Goal: Check status: Check status

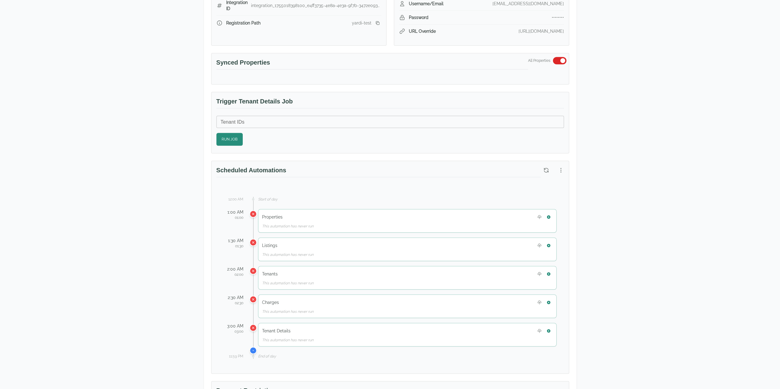
scroll to position [306, 0]
click at [553, 213] on div "Properties This automation has never run" at bounding box center [407, 219] width 298 height 24
click at [551, 212] on button "button" at bounding box center [548, 215] width 8 height 8
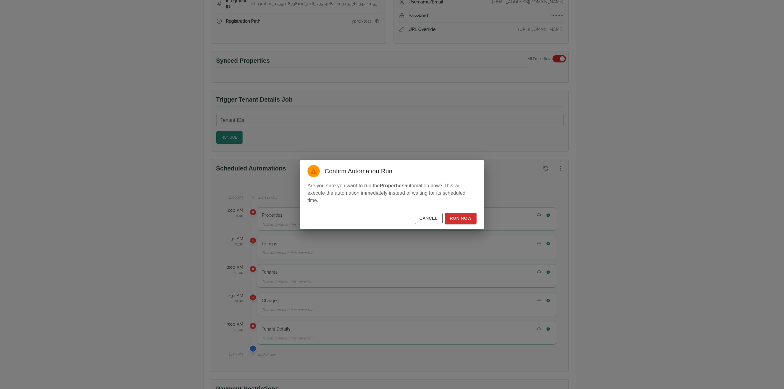
click at [478, 219] on div "Cancel Run Now" at bounding box center [392, 219] width 184 height 19
drag, startPoint x: 467, startPoint y: 221, endPoint x: 471, endPoint y: 224, distance: 4.8
click at [467, 222] on button "Run Now" at bounding box center [461, 218] width 32 height 11
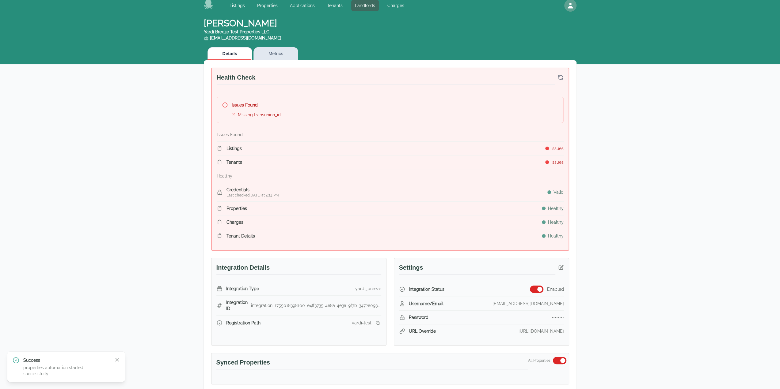
scroll to position [0, 0]
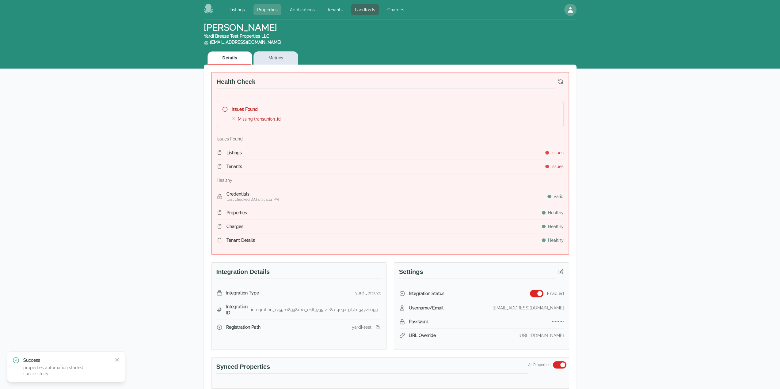
click at [272, 13] on link "Properties" at bounding box center [267, 9] width 28 height 11
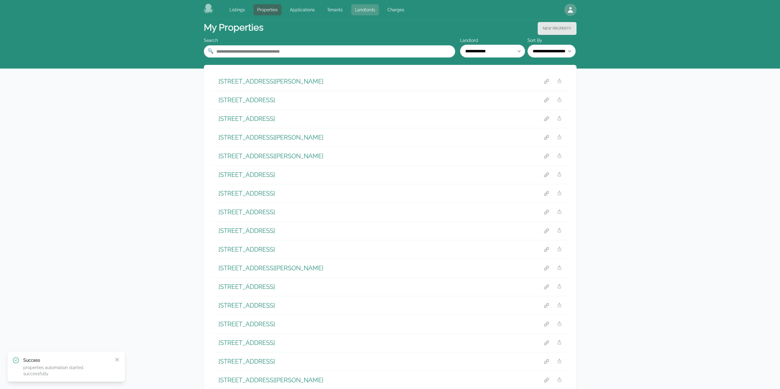
click at [364, 7] on link "Landlords" at bounding box center [365, 9] width 28 height 11
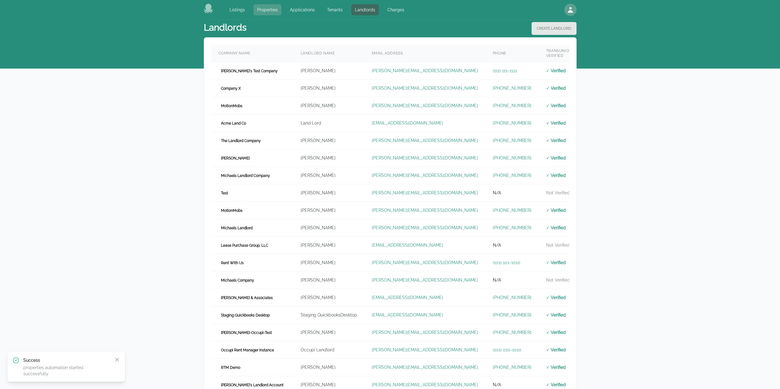
click at [260, 10] on link "Properties" at bounding box center [267, 9] width 28 height 11
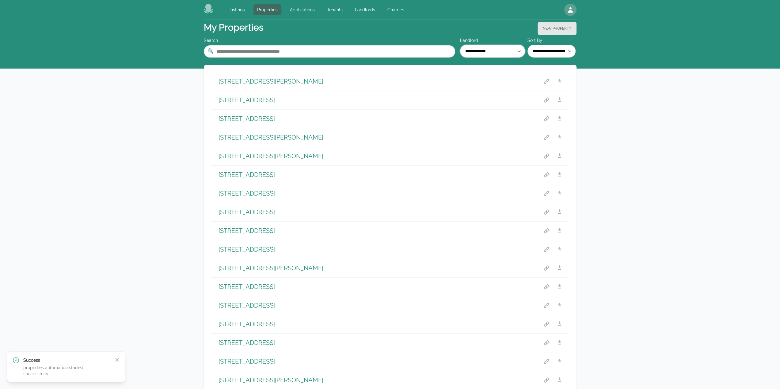
click at [487, 52] on select "**********" at bounding box center [492, 51] width 65 height 13
select select "**"
click at [460, 45] on select "**********" at bounding box center [492, 51] width 65 height 13
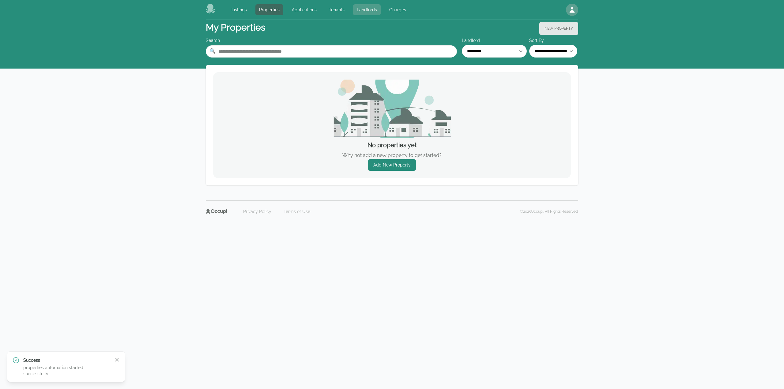
click at [366, 13] on link "Landlords" at bounding box center [367, 9] width 28 height 11
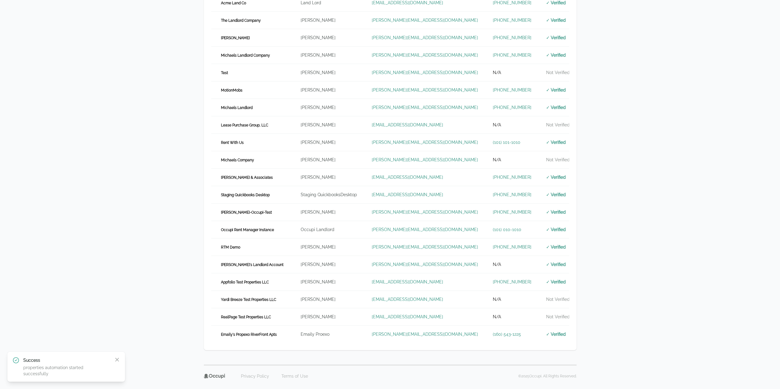
scroll to position [131, 0]
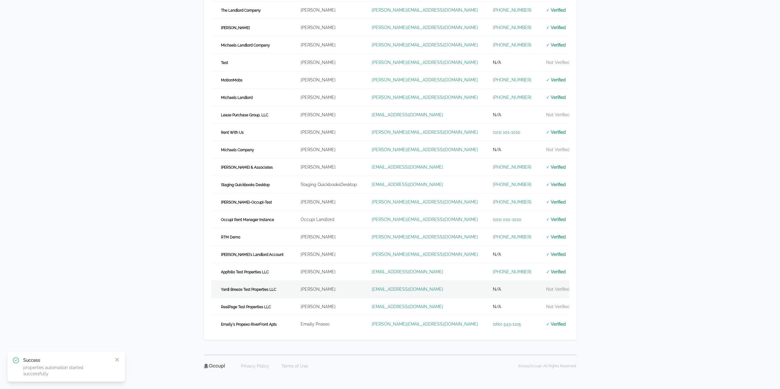
click at [430, 282] on td "landlord.yardi@occupi.app" at bounding box center [424, 289] width 121 height 17
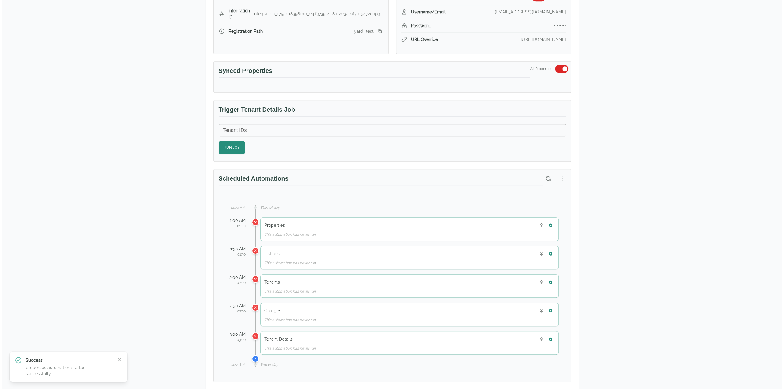
scroll to position [306, 0]
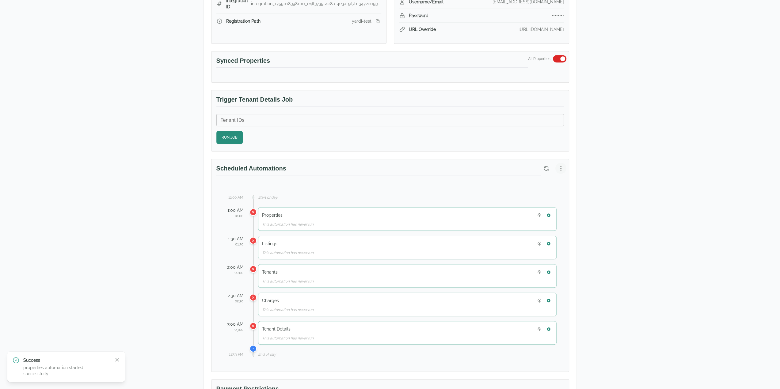
click at [562, 165] on icon "button" at bounding box center [561, 168] width 6 height 6
click at [545, 194] on li "View Automation History" at bounding box center [529, 190] width 75 height 11
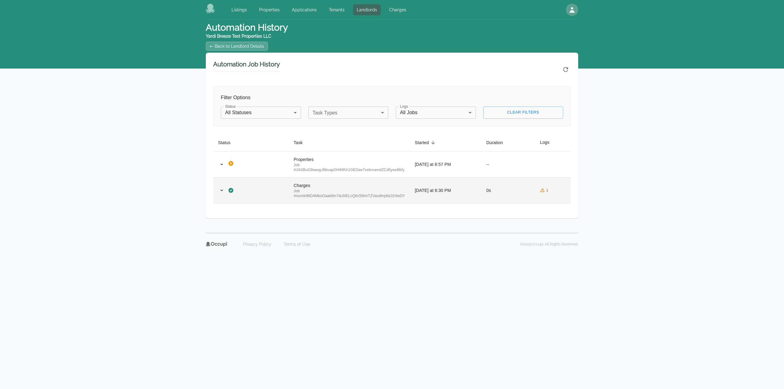
click at [505, 190] on td "0s" at bounding box center [509, 190] width 54 height 26
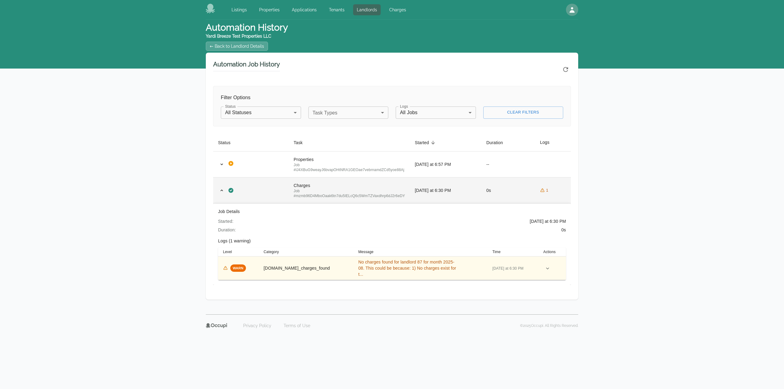
click at [508, 188] on td "0s" at bounding box center [509, 190] width 54 height 26
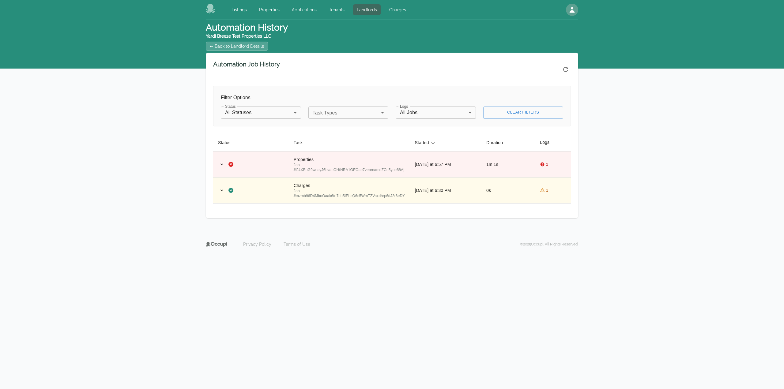
click at [749, 181] on div "Automation History Yardi Breeze Test Properties LLC ← Back to Landlord Details …" at bounding box center [392, 127] width 784 height 214
click at [297, 163] on div "Job # lJ4XBuG9weayJ6bvapOHtNRA1GEOae7vebrnamdZCd5yoe88Aj" at bounding box center [350, 168] width 112 height 10
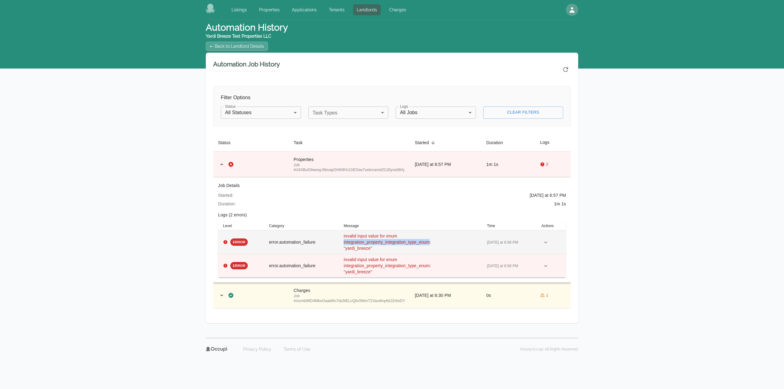
drag, startPoint x: 429, startPoint y: 240, endPoint x: 344, endPoint y: 243, distance: 85.2
click at [344, 243] on span "invalid input value for enum integration_property_integration_type_enum: "yardi…" at bounding box center [387, 242] width 87 height 17
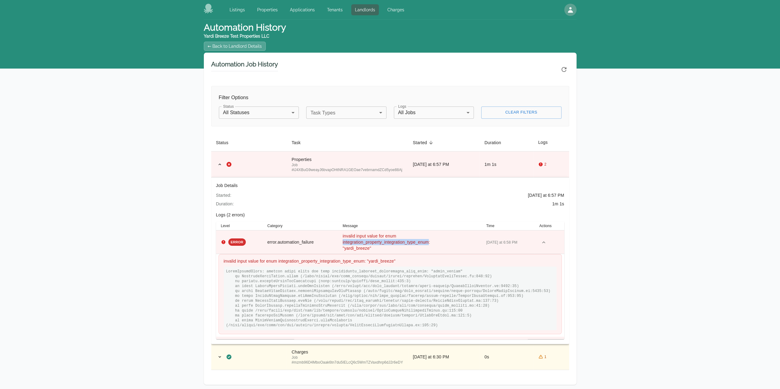
copy span "integration_property_integration_type_enum"
